Goal: Information Seeking & Learning: Learn about a topic

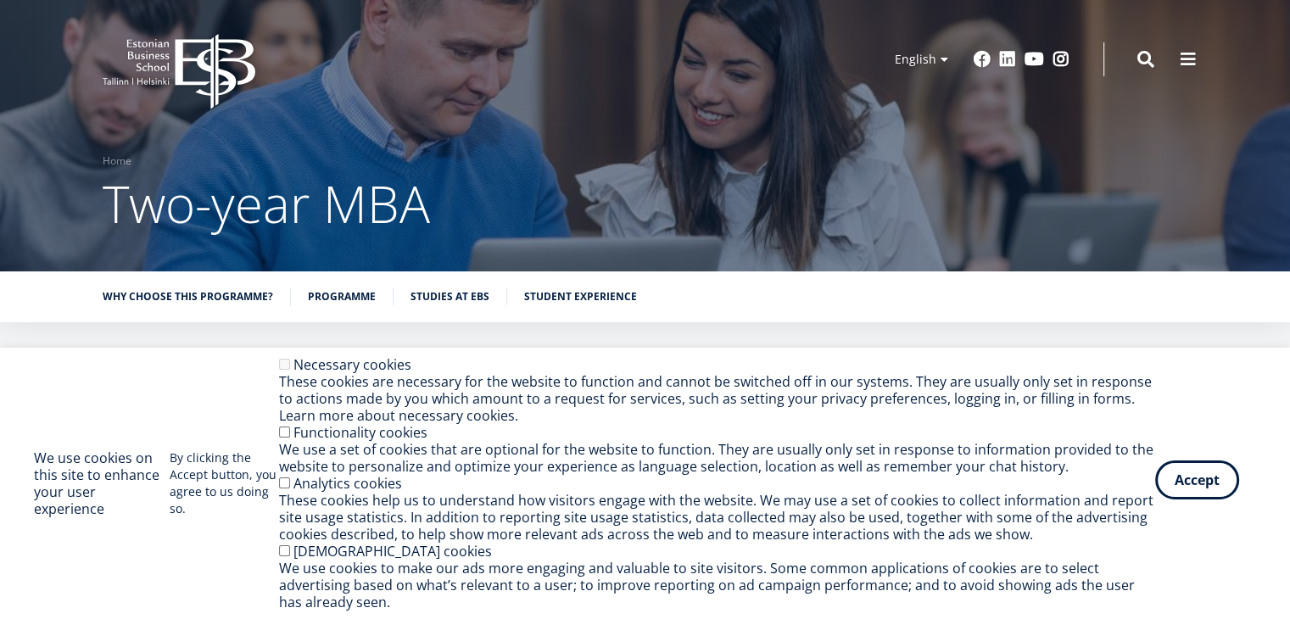
click at [1214, 474] on button "Accept" at bounding box center [1197, 479] width 84 height 39
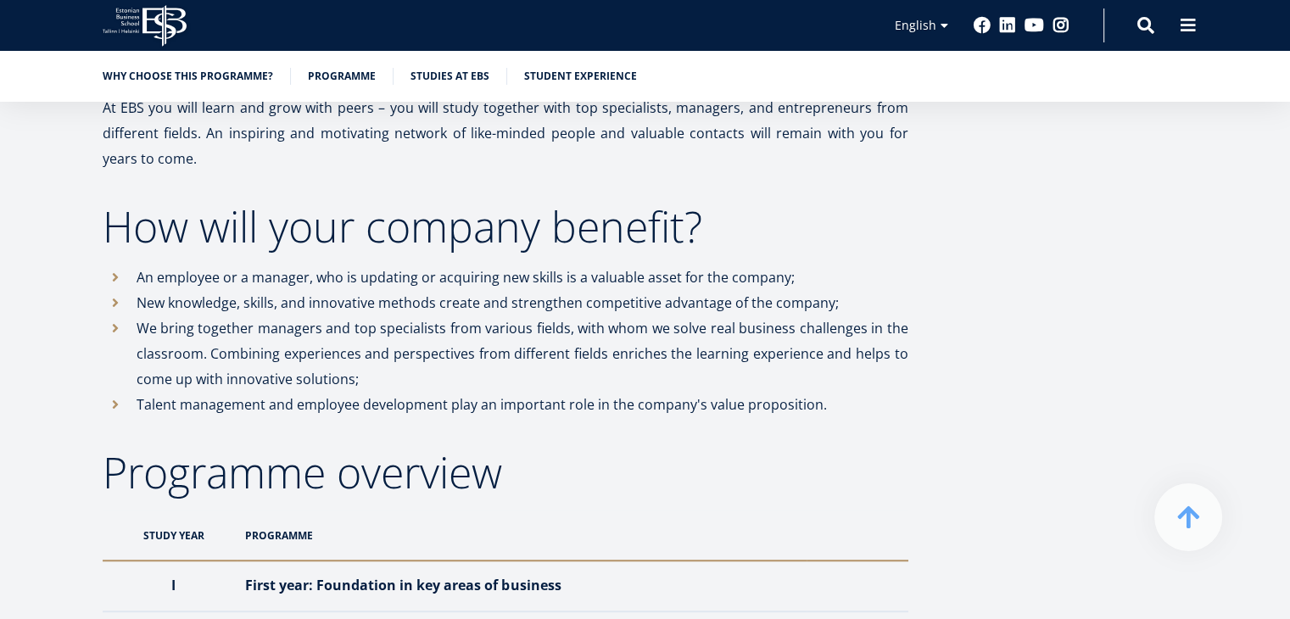
scroll to position [1128, 0]
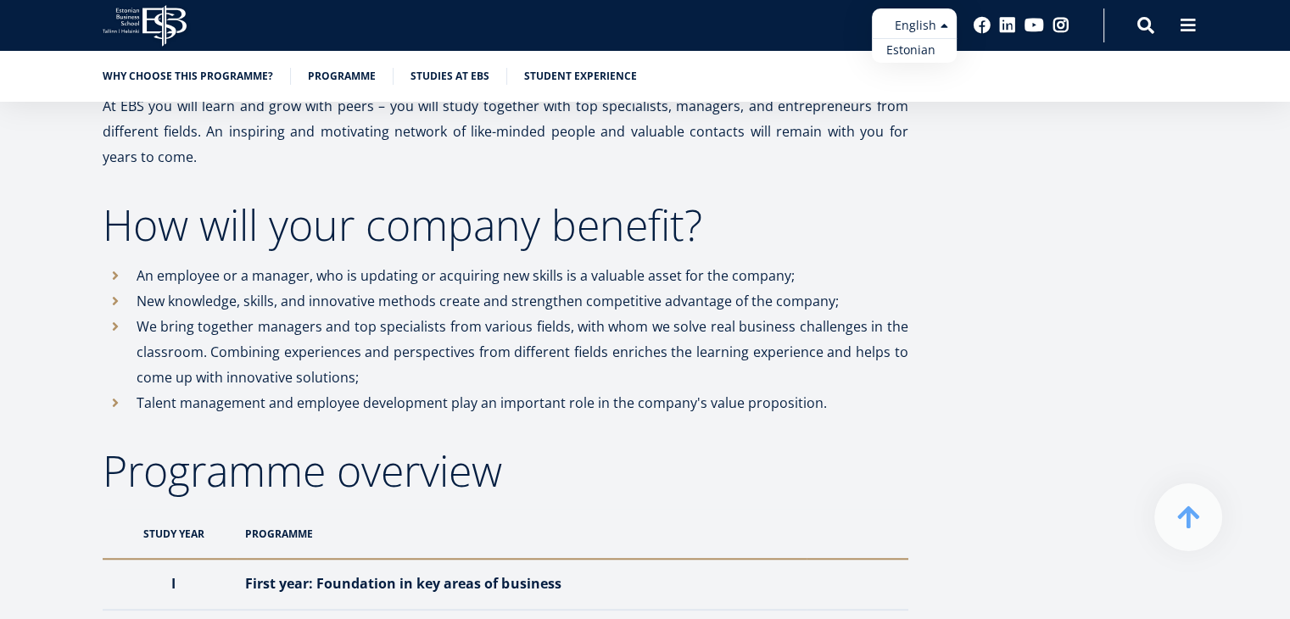
click at [917, 52] on link "Estonian" at bounding box center [914, 50] width 85 height 25
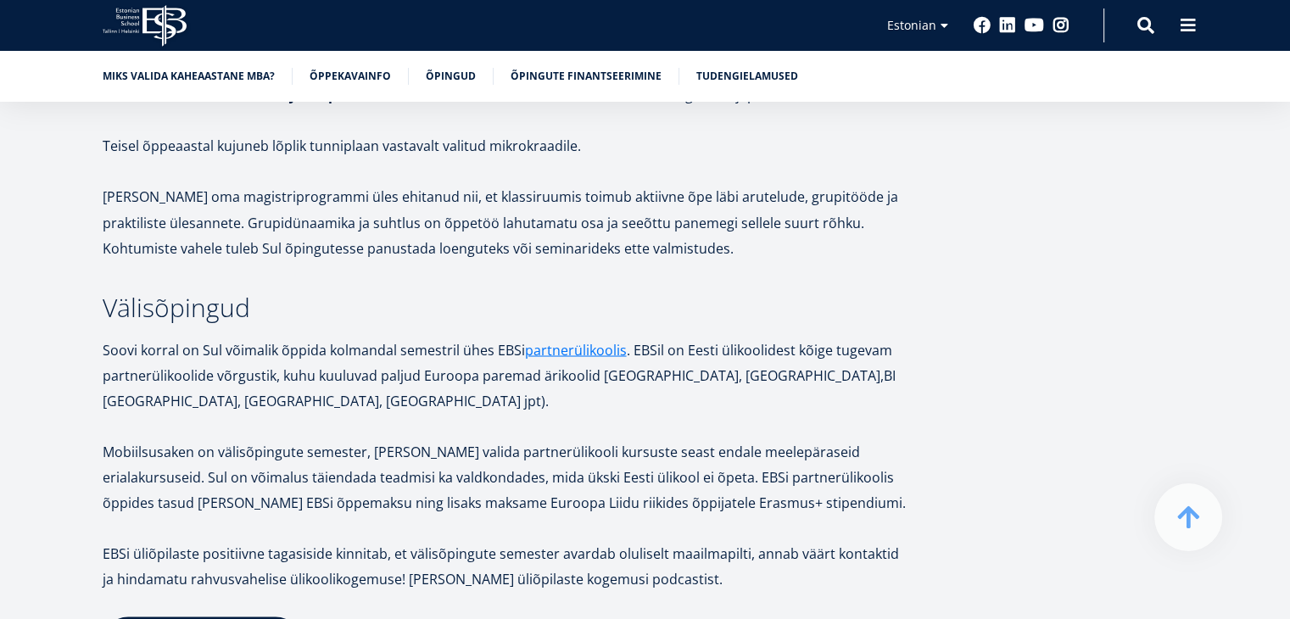
scroll to position [3001, 0]
click at [612, 68] on link "Õpingute finantseerimine" at bounding box center [585, 74] width 151 height 17
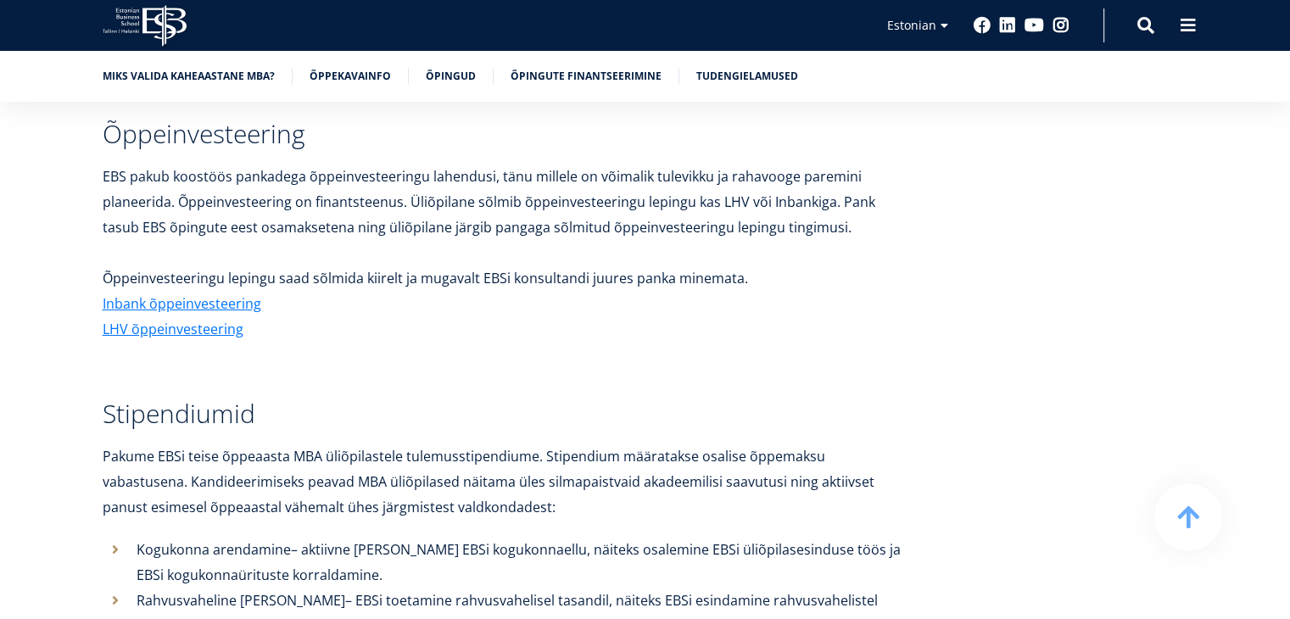
scroll to position [6213, 0]
drag, startPoint x: 222, startPoint y: 326, endPoint x: 233, endPoint y: 299, distance: 28.5
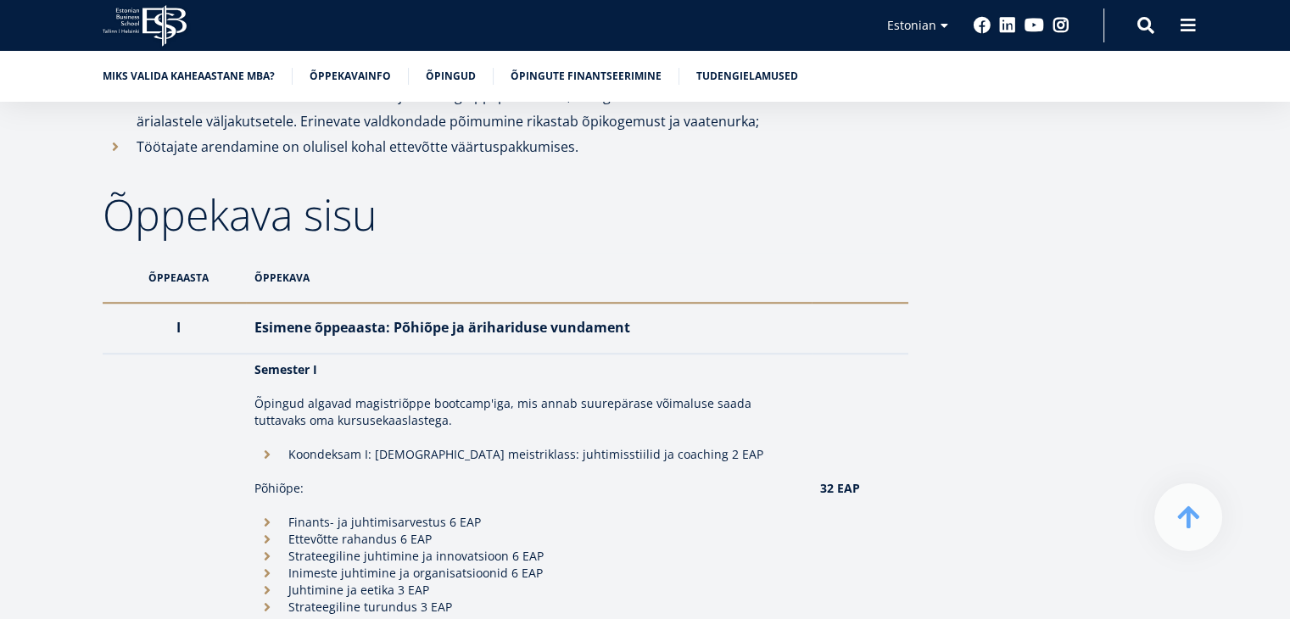
scroll to position [1390, 0]
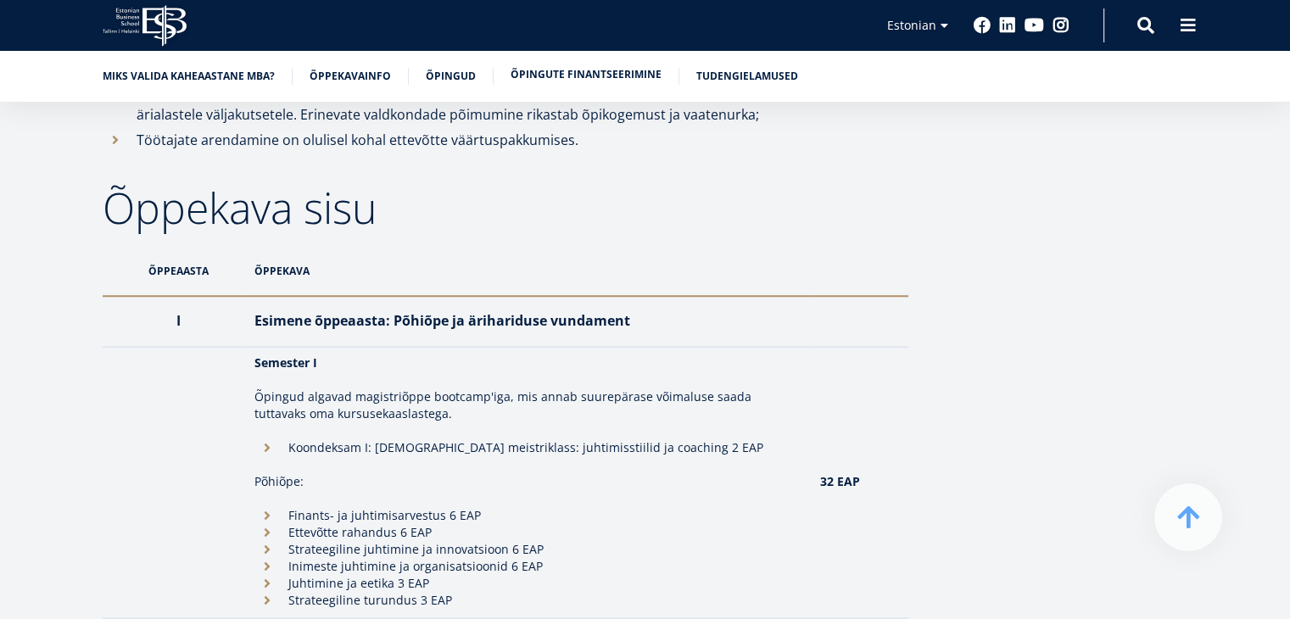
click at [578, 73] on link "Õpingute finantseerimine" at bounding box center [585, 74] width 151 height 17
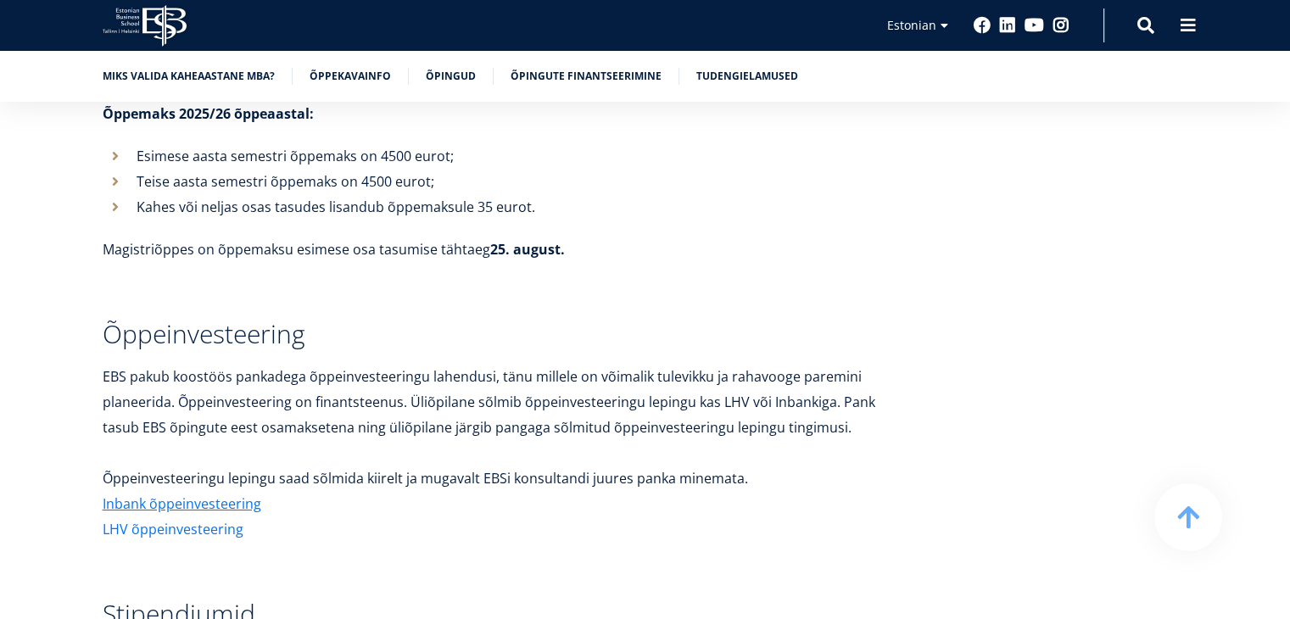
click at [220, 526] on link "LHV õppeinvesteering" at bounding box center [173, 528] width 141 height 25
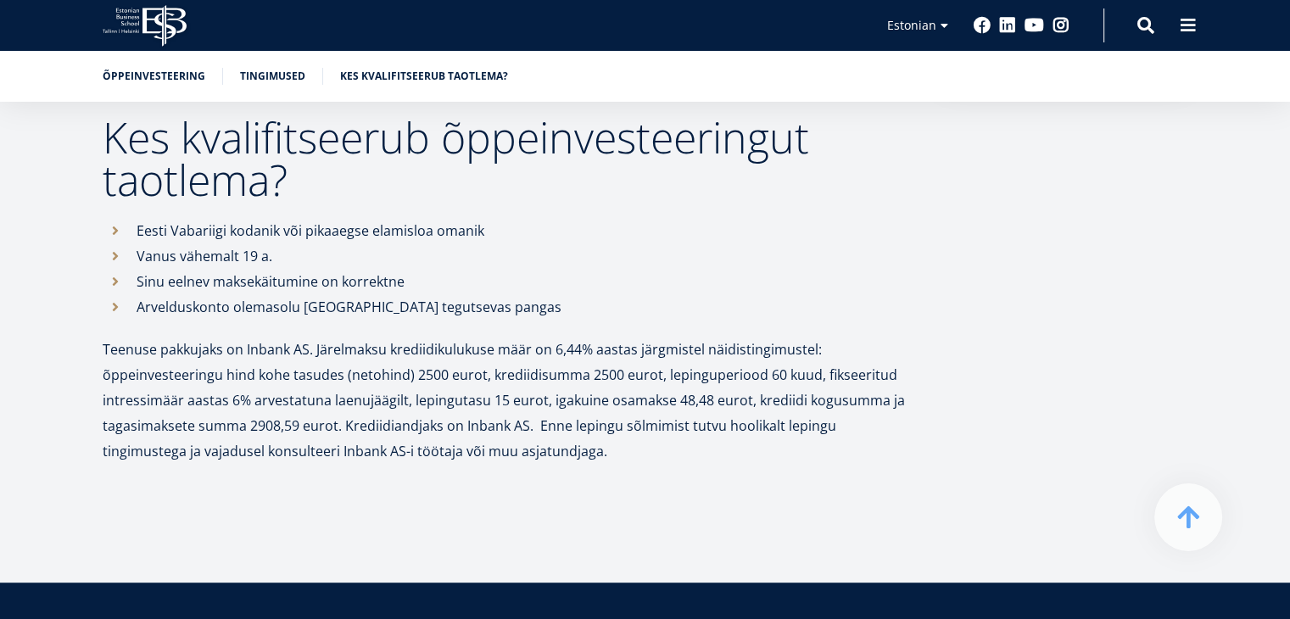
scroll to position [726, 0]
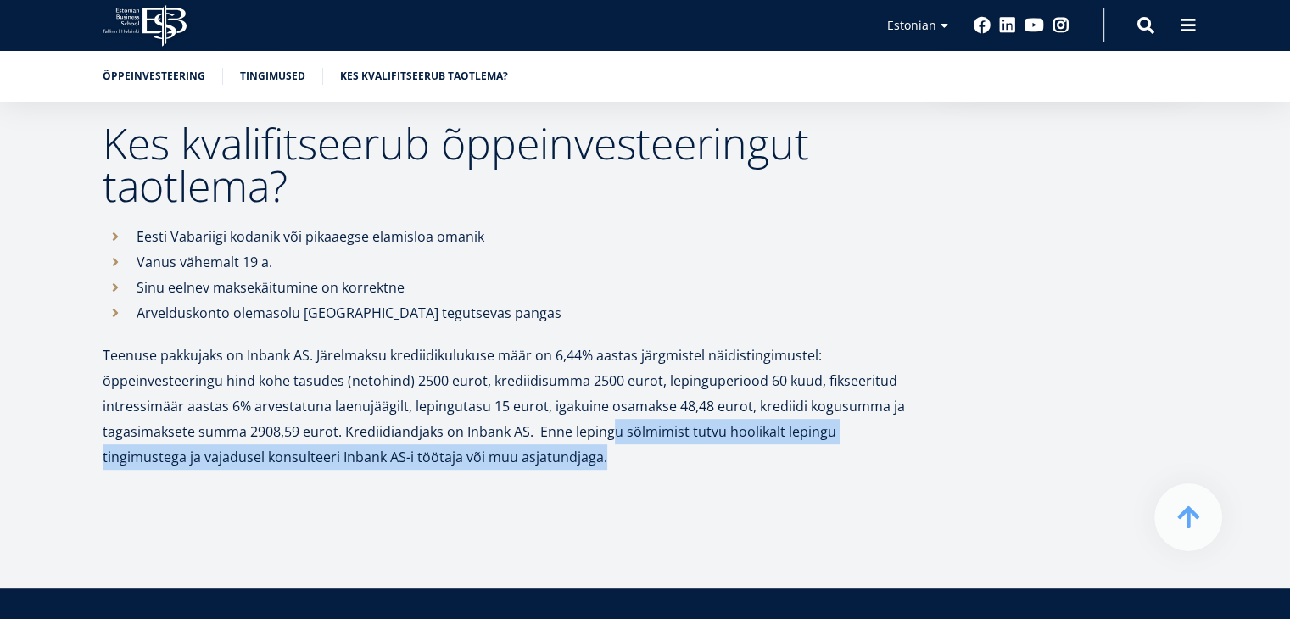
drag, startPoint x: 607, startPoint y: 437, endPoint x: 630, endPoint y: 465, distance: 36.8
click at [630, 465] on p "Teenuse pakkujaks on Inbank AS. Järelmaksu krediidikulukuse määr on 6,44% aasta…" at bounding box center [505, 406] width 805 height 127
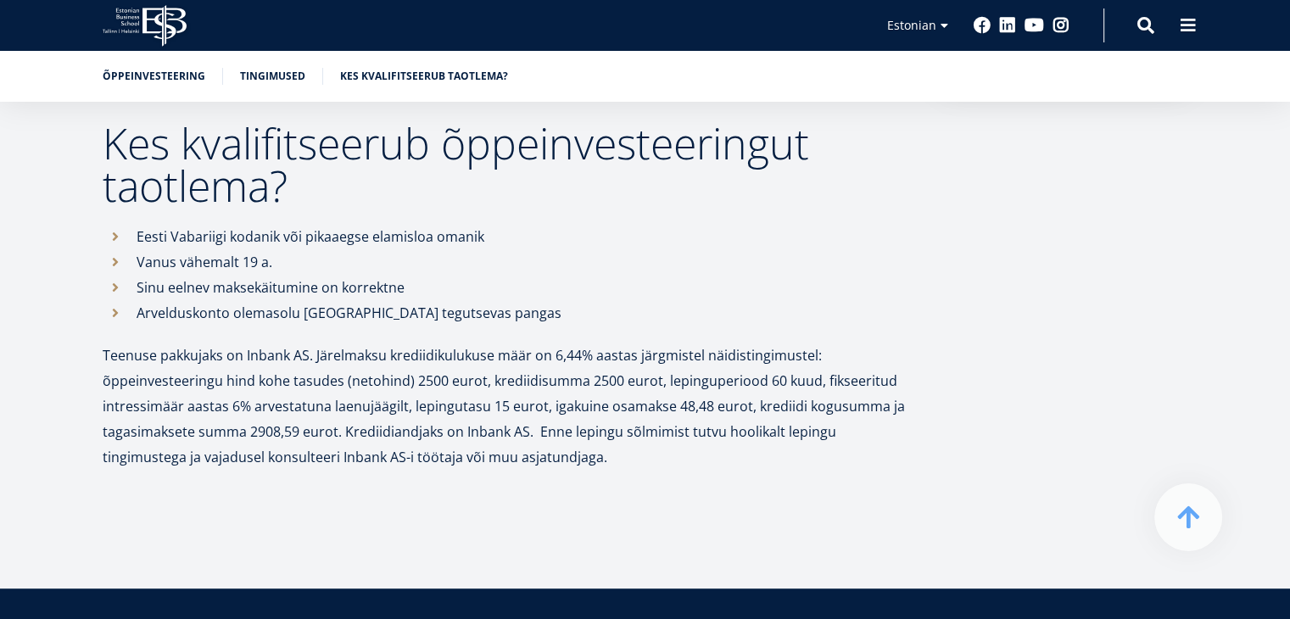
click at [653, 488] on p at bounding box center [505, 482] width 805 height 25
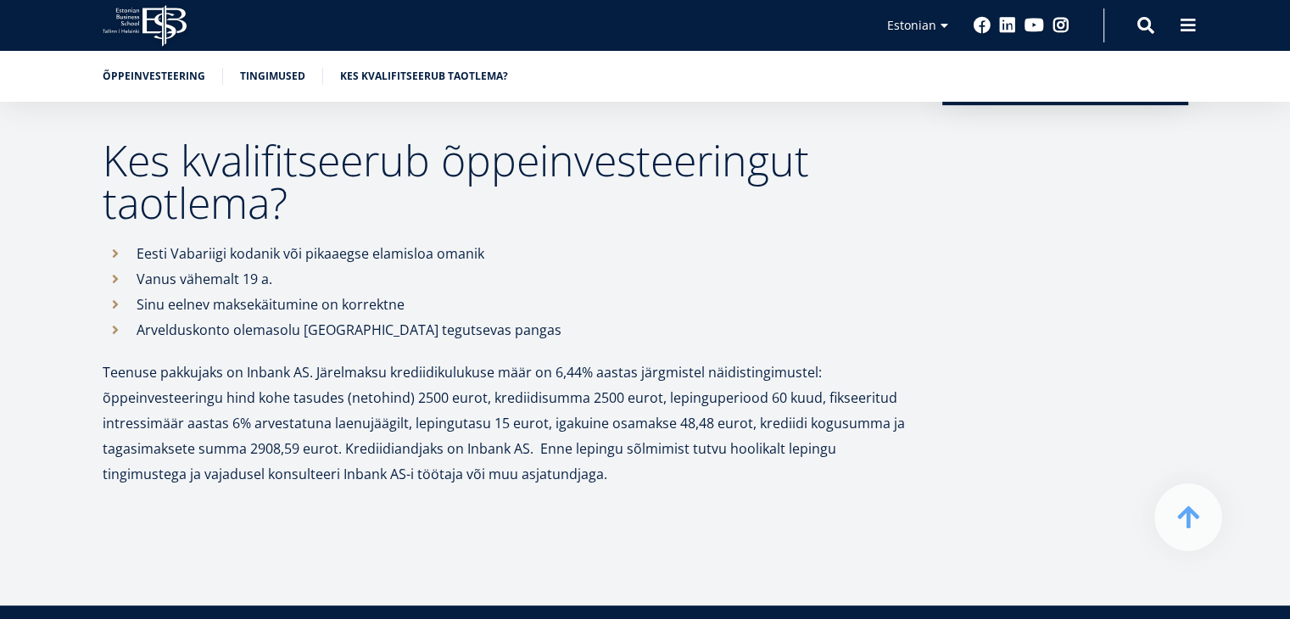
scroll to position [709, 0]
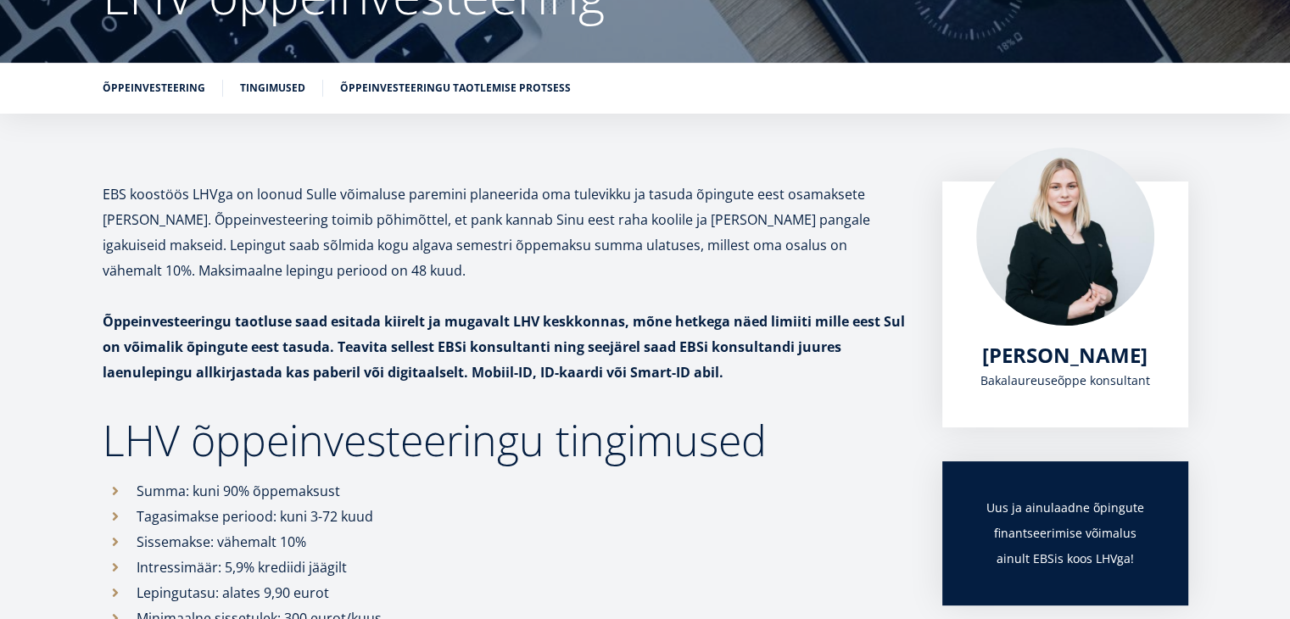
scroll to position [197, 0]
